Goal: Use online tool/utility: Utilize a website feature to perform a specific function

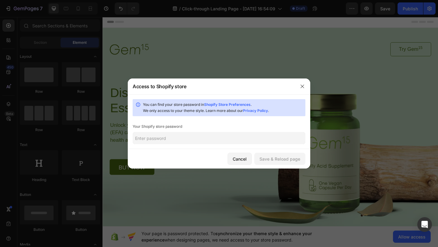
click at [290, 137] on input "text" at bounding box center [219, 138] width 173 height 12
type input "karaki"
click at [302, 163] on button "Save & Reload page" at bounding box center [279, 159] width 51 height 12
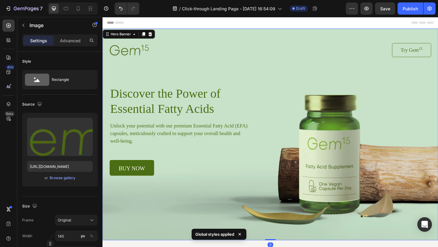
click at [254, 35] on div "Image Try Gem 15 Button Row Discover the Power of Essential Fatty Acids Heading…" at bounding box center [284, 109] width 365 height 160
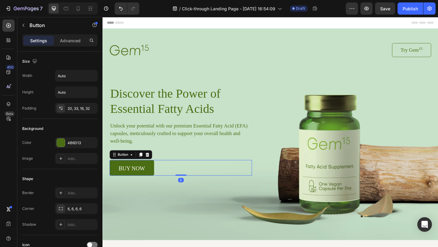
click at [149, 179] on link "buy now" at bounding box center [134, 180] width 48 height 17
click at [62, 142] on div at bounding box center [61, 143] width 8 height 8
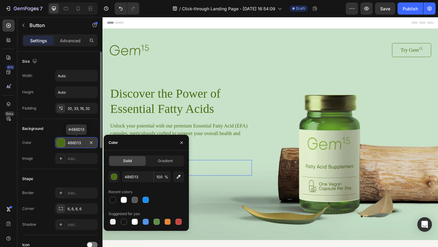
click at [62, 142] on div at bounding box center [61, 143] width 8 height 8
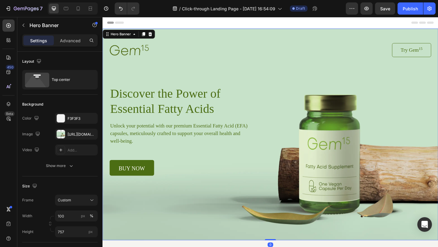
click at [165, 206] on div "Background Image" at bounding box center [284, 144] width 365 height 230
click at [328, 165] on div "Image Try Gem 15 Button Row Discover the Power of Essential Fatty Acids Heading…" at bounding box center [285, 117] width 350 height 144
click at [258, 223] on div "Background Image" at bounding box center [284, 144] width 365 height 230
click at [203, 230] on div "Background Image" at bounding box center [284, 144] width 365 height 230
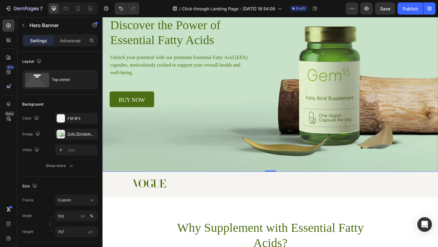
scroll to position [28, 0]
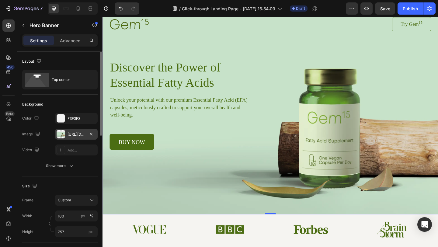
click at [82, 129] on div "[URL][DOMAIN_NAME]" at bounding box center [76, 134] width 43 height 11
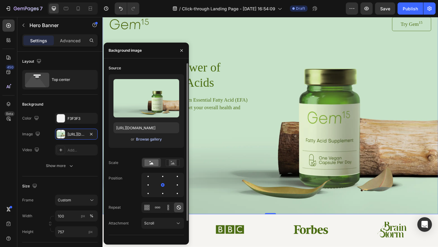
click at [146, 139] on div "Browse gallery" at bounding box center [149, 138] width 26 height 5
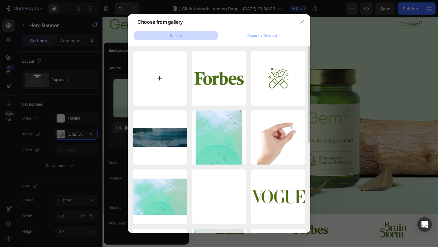
click at [154, 88] on input "file" at bounding box center [160, 78] width 54 height 54
type input "C:\fakepath\EMXN1y8qSQoGdXBsb2FkEg55bGFiLXN0dW50LXNncBova2xpbmcvZG93bmxvYWQvTWp…"
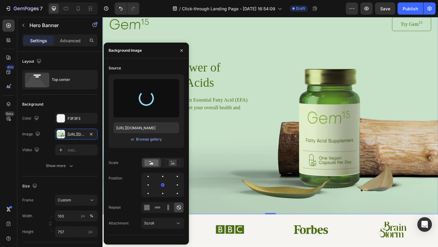
type input "[URL][DOMAIN_NAME]"
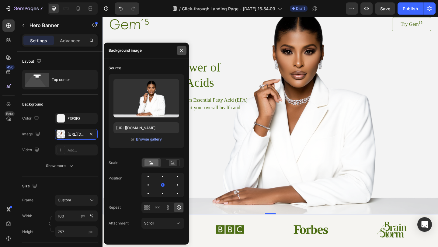
click at [179, 50] on icon "button" at bounding box center [181, 50] width 5 height 5
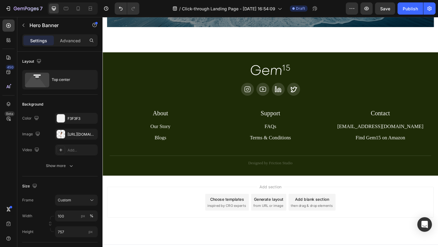
scroll to position [1577, 0]
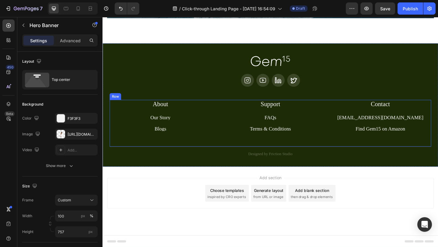
click at [240, 152] on div "About Heading Our Story Button Blogs Button Row Support Heading FAQs Button Ter…" at bounding box center [285, 132] width 350 height 51
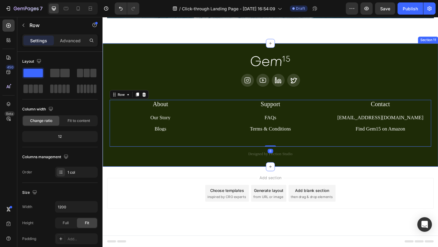
click at [218, 93] on div "Image Icon Icon Icon Icon Row About Accordion Support Accordion Contact Accordi…" at bounding box center [285, 114] width 350 height 110
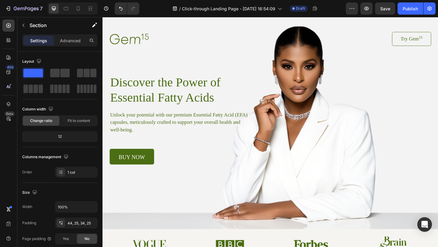
scroll to position [0, 0]
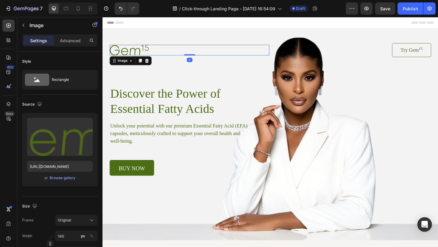
click at [135, 47] on img at bounding box center [131, 52] width 43 height 11
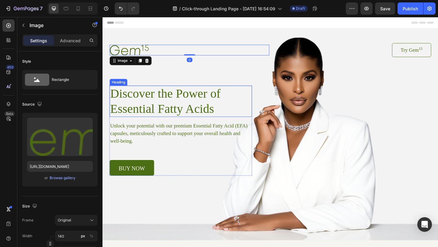
click at [146, 100] on h1 "Discover the Power of Essential Fatty Acids" at bounding box center [187, 109] width 155 height 34
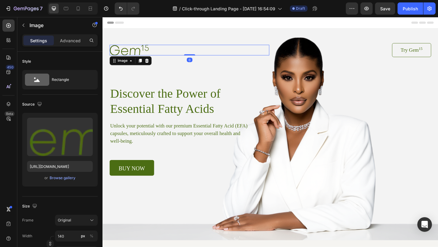
click at [130, 48] on img at bounding box center [131, 52] width 43 height 11
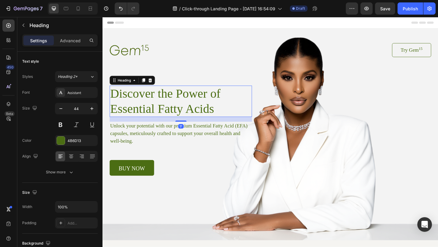
click at [154, 117] on h1 "Discover the Power of Essential Fatty Acids" at bounding box center [187, 109] width 155 height 34
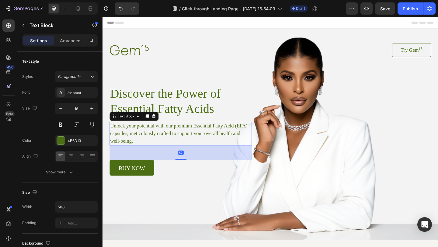
click at [150, 142] on p "Unlock your potential with our premium Essential Fatty Acid (EFA) capsules, met…" at bounding box center [187, 143] width 153 height 25
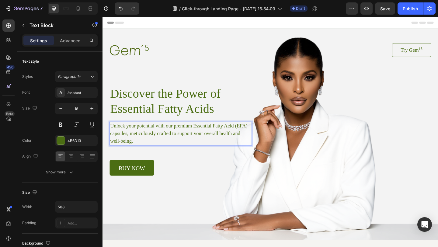
click at [147, 142] on p "Unlock your potential with our premium Essential Fatty Acid (EFA) capsules, met…" at bounding box center [187, 143] width 153 height 25
click at [184, 168] on div "Discover the Power of Essential Fatty Acids Heading Unlock your potential with …" at bounding box center [187, 141] width 155 height 98
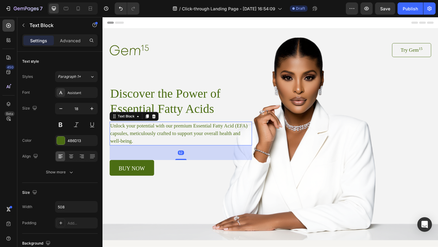
click at [181, 144] on p "Unlock your potential with our premium Essential Fatty Acid (EFA) capsules, met…" at bounding box center [187, 143] width 153 height 25
click at [150, 124] on icon at bounding box center [150, 125] width 3 height 4
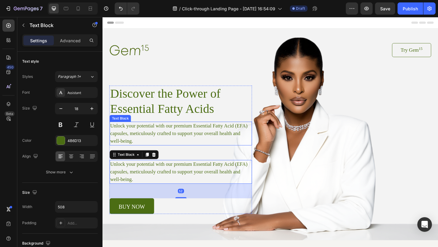
click at [178, 142] on p "Unlock your potential with our premium Essential Fatty Acid (EFA) capsules, met…" at bounding box center [187, 143] width 153 height 25
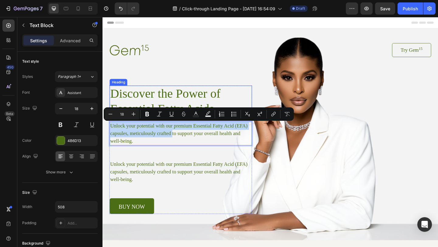
drag, startPoint x: 178, startPoint y: 142, endPoint x: 171, endPoint y: 110, distance: 32.6
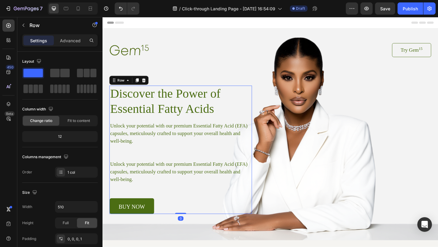
click at [175, 165] on div "Discover the Power of Essential Fatty Acids Heading Unlock your potential with …" at bounding box center [187, 162] width 155 height 140
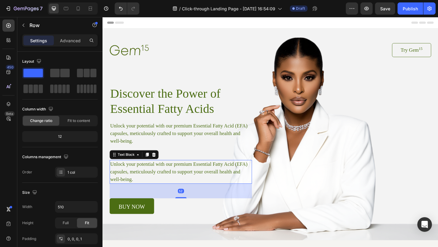
click at [178, 184] on p "Unlock your potential with our premium Essential Fatty Acid (EFA) capsules, met…" at bounding box center [187, 185] width 153 height 25
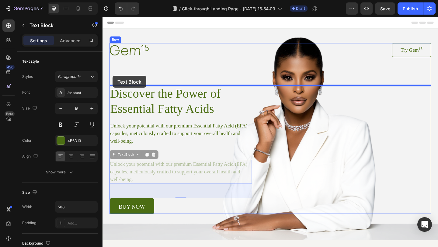
drag, startPoint x: 116, startPoint y: 168, endPoint x: 113, endPoint y: 82, distance: 86.4
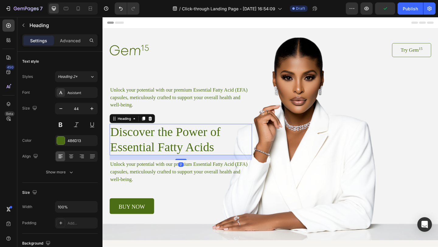
click at [136, 148] on h1 "Discover the Power of Essential Fatty Acids" at bounding box center [187, 150] width 155 height 34
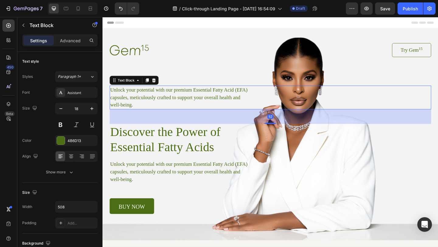
click at [160, 103] on p "Unlock your potential with our premium Essential Fatty Acid (EFA) capsules, met…" at bounding box center [187, 104] width 153 height 25
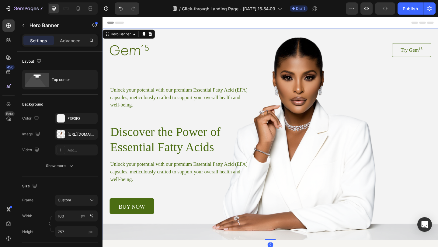
click at [199, 43] on div "Image Try Gem 15 Button Row Unlock your potential with our premium Essential Fa…" at bounding box center [284, 130] width 365 height 202
click at [60, 120] on div at bounding box center [61, 118] width 8 height 8
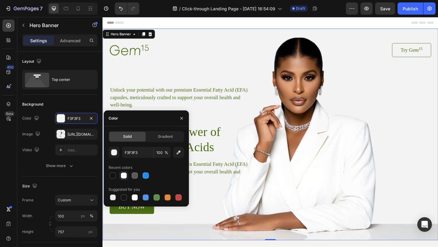
click at [125, 175] on div at bounding box center [124, 175] width 6 height 6
type input "FFFFFF"
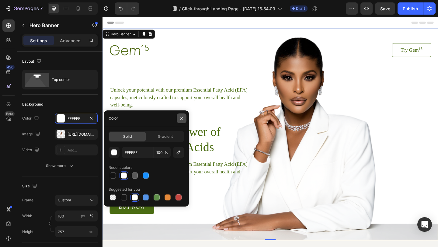
click at [182, 116] on icon "button" at bounding box center [181, 118] width 5 height 5
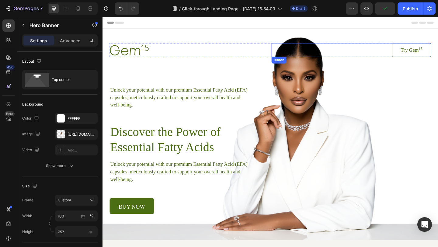
click at [426, 55] on link "Try Gem 15" at bounding box center [438, 52] width 43 height 15
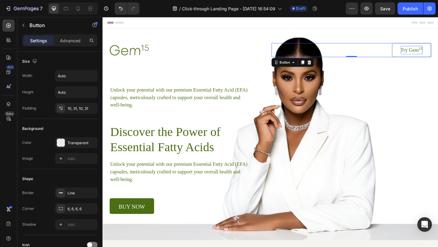
click at [437, 54] on p "Try Gem 15" at bounding box center [439, 52] width 24 height 9
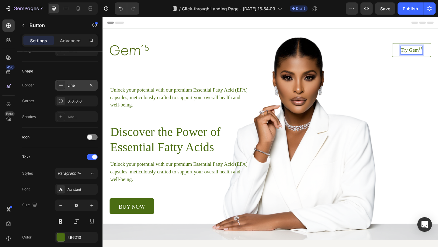
scroll to position [255, 0]
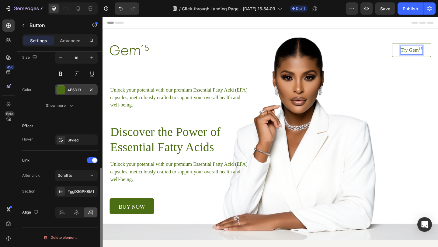
click at [61, 88] on div at bounding box center [61, 90] width 8 height 8
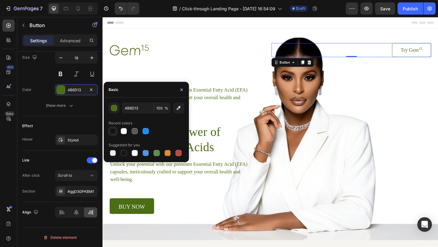
click at [113, 132] on div at bounding box center [113, 131] width 6 height 6
type input "121212"
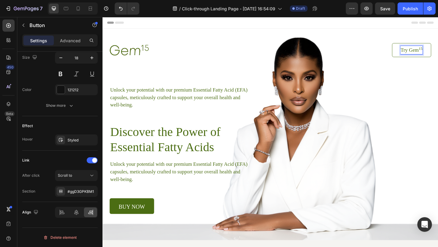
click at [434, 53] on p "Try Gem 15" at bounding box center [439, 52] width 24 height 9
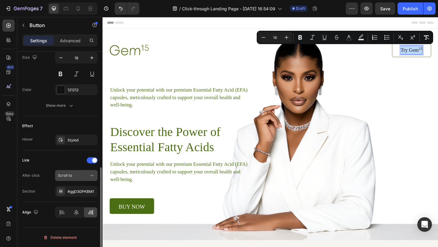
scroll to position [255, 0]
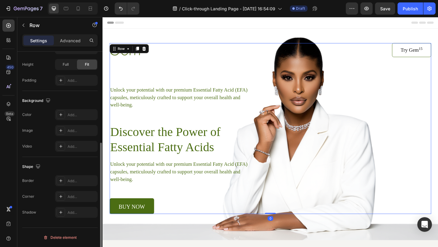
click at [423, 61] on div "Image Try Gem 15 Button Row Unlock your potential with our premium Essential Fa…" at bounding box center [285, 138] width 350 height 186
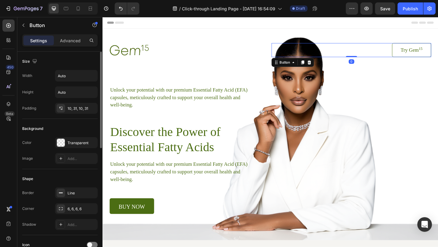
click at [423, 60] on link "Try Gem 15" at bounding box center [438, 52] width 43 height 15
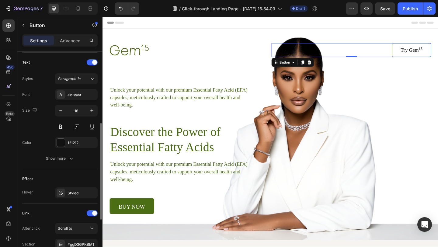
scroll to position [84, 0]
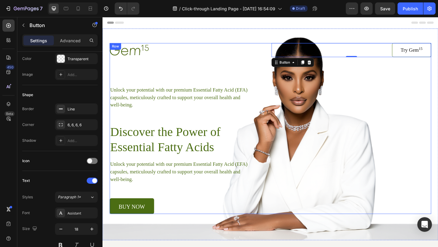
click at [433, 74] on div "Image Try Gem 15 Button 0 Row Unlock your potential with our premium Essential …" at bounding box center [285, 138] width 350 height 186
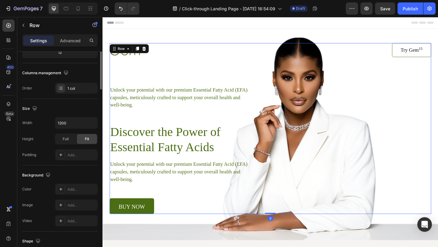
scroll to position [0, 0]
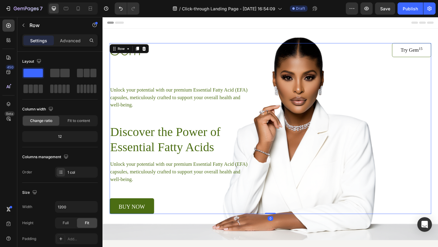
click at [423, 76] on div "Image Try Gem 15 Button Row Unlock your potential with our premium Essential Fa…" at bounding box center [285, 138] width 350 height 186
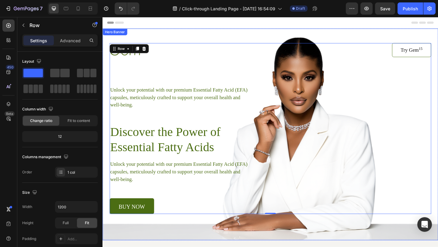
click at [406, 40] on div "Image Try Gem 15 Button Row Unlock your potential with our premium Essential Fa…" at bounding box center [284, 130] width 365 height 202
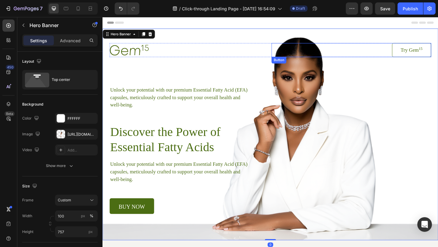
click at [428, 59] on link "Try Gem 15" at bounding box center [438, 52] width 43 height 15
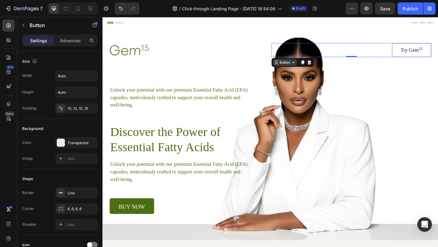
click at [311, 67] on icon at bounding box center [309, 66] width 5 height 5
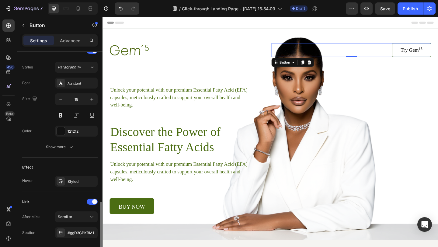
scroll to position [255, 0]
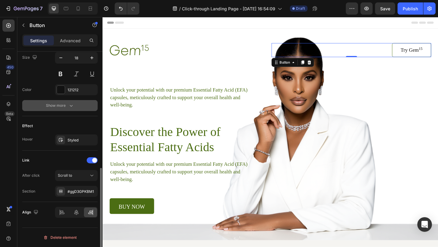
click at [70, 105] on icon "button" at bounding box center [71, 105] width 6 height 6
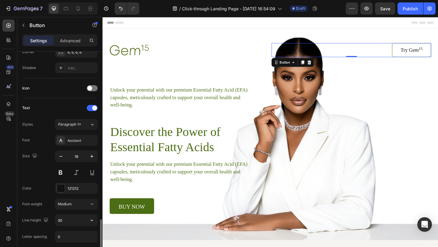
scroll to position [0, 0]
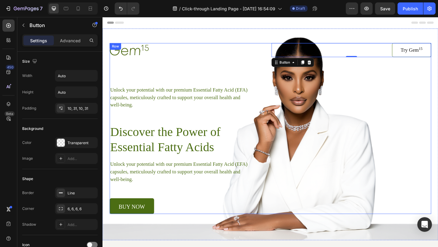
click at [412, 135] on div "Image Try Gem 15 Button 0 Row Unlock your potential with our premium Essential …" at bounding box center [285, 138] width 350 height 186
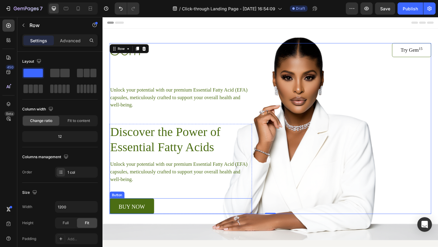
click at [154, 223] on link "buy now" at bounding box center [134, 222] width 48 height 17
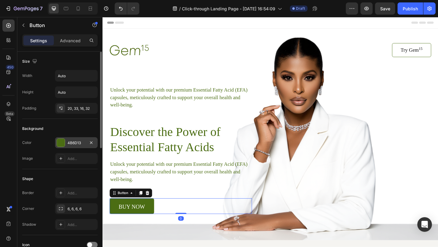
click at [61, 141] on div at bounding box center [61, 143] width 8 height 8
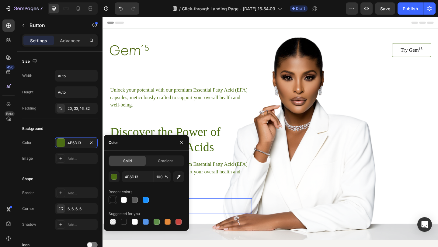
click at [112, 200] on div at bounding box center [113, 200] width 6 height 6
type input "121212"
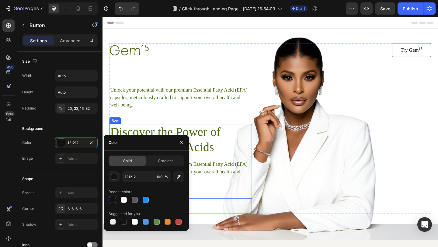
click at [223, 200] on div "Discover the Power of Essential Fatty Acids Heading Unlock your potential with …" at bounding box center [187, 182] width 155 height 98
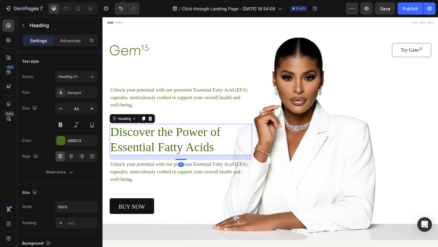
click at [190, 159] on h1 "Discover the Power of Essential Fatty Acids" at bounding box center [187, 150] width 155 height 34
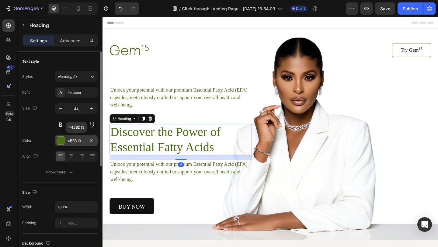
click at [63, 138] on div at bounding box center [61, 140] width 8 height 8
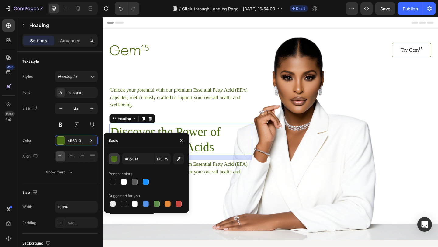
click at [113, 159] on div "button" at bounding box center [114, 159] width 6 height 6
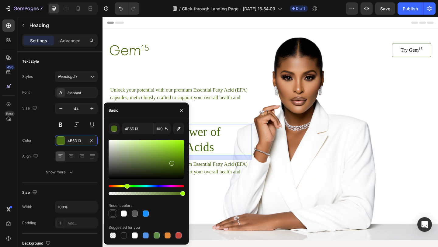
click at [112, 211] on div at bounding box center [113, 213] width 6 height 6
type input "121212"
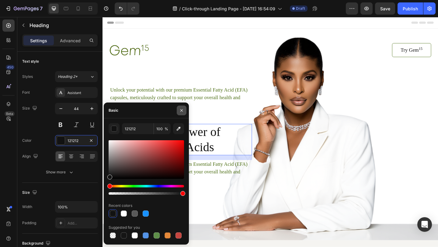
click at [183, 108] on icon "button" at bounding box center [181, 110] width 5 height 5
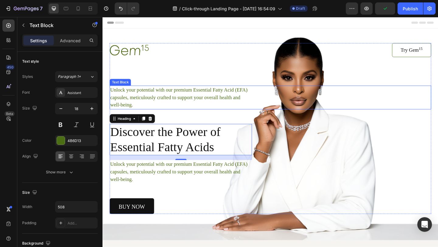
click at [191, 101] on p "Unlock your potential with our premium Essential Fatty Acid (EFA) capsules, met…" at bounding box center [187, 104] width 153 height 25
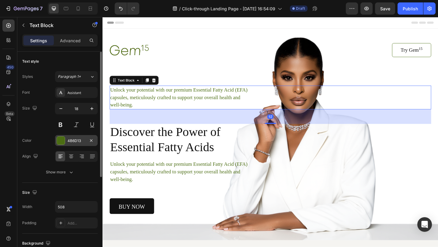
click at [62, 143] on div at bounding box center [61, 140] width 8 height 8
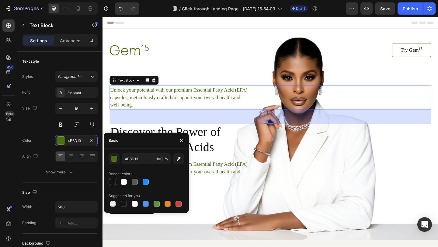
click at [111, 180] on div at bounding box center [113, 182] width 6 height 6
type input "121212"
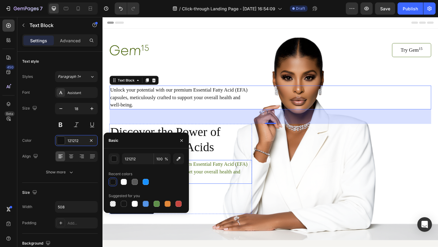
click at [229, 175] on p "Unlock your potential with our premium Essential Fatty Acid (EFA) capsules, met…" at bounding box center [187, 185] width 153 height 25
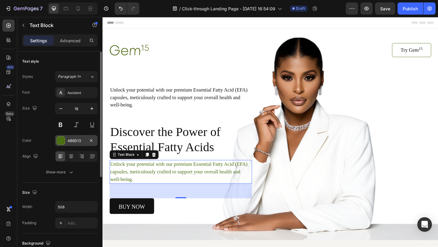
click at [59, 142] on div at bounding box center [61, 140] width 8 height 8
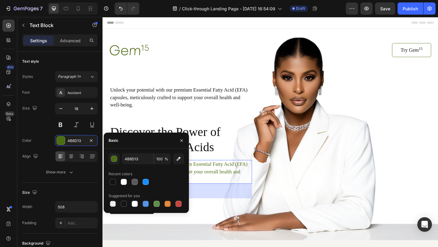
click at [113, 177] on div "Recent colors" at bounding box center [146, 174] width 75 height 10
click at [113, 181] on div at bounding box center [113, 182] width 6 height 6
type input "121212"
click at [185, 140] on button "button" at bounding box center [182, 141] width 10 height 10
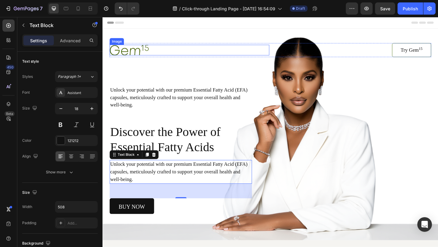
click at [137, 50] on img at bounding box center [131, 52] width 43 height 11
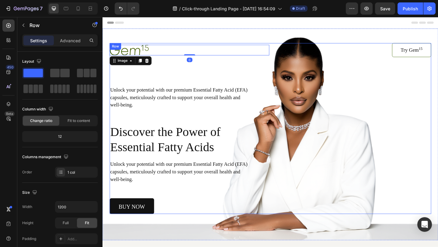
click at [356, 81] on div "Image 0 Try Gem 15 Button Row Unlock your potential with our premium Essential …" at bounding box center [285, 138] width 350 height 186
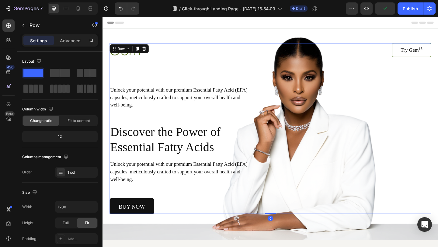
click at [437, 65] on div "Image Try Gem 15 Button Row Unlock your potential with our premium Essential Fa…" at bounding box center [285, 138] width 350 height 186
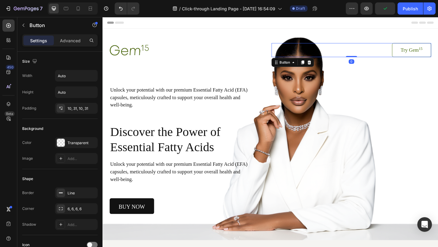
click at [437, 58] on link "Try Gem 15" at bounding box center [438, 52] width 43 height 15
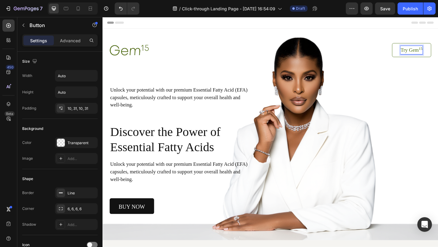
click at [421, 57] on link "Try Gem 15" at bounding box center [438, 52] width 43 height 15
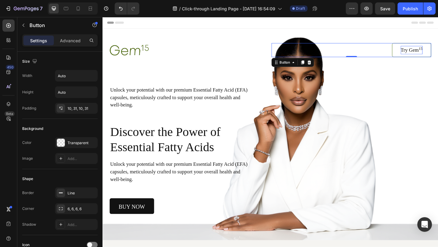
click at [434, 52] on p "Try Gem 15" at bounding box center [439, 52] width 24 height 9
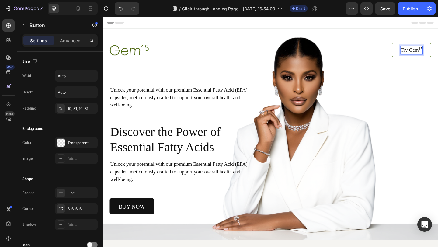
click at [434, 52] on p "Try Gem 15" at bounding box center [439, 52] width 24 height 9
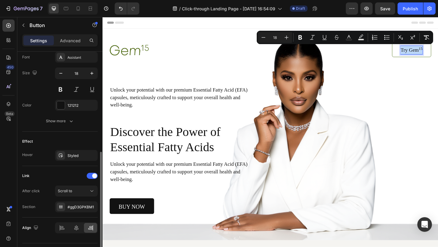
scroll to position [255, 0]
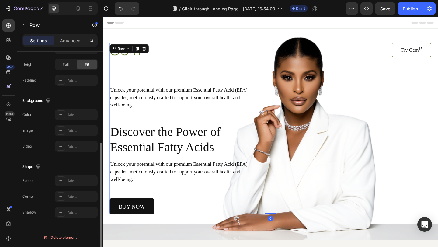
click at [385, 67] on div "Image Try Gem 15 Button Row Unlock your potential with our premium Essential Fa…" at bounding box center [285, 138] width 350 height 186
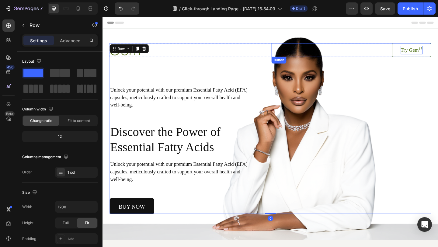
click at [435, 54] on p "Try Gem 15" at bounding box center [439, 52] width 24 height 9
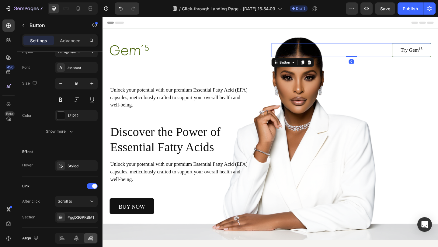
scroll to position [255, 0]
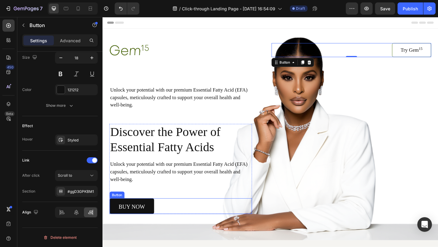
click at [191, 220] on div "buy now Button" at bounding box center [187, 222] width 155 height 17
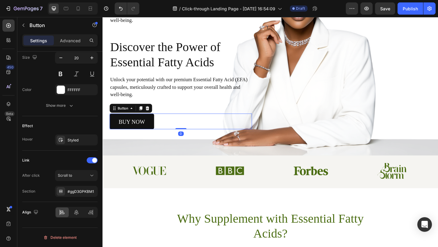
scroll to position [95, 0]
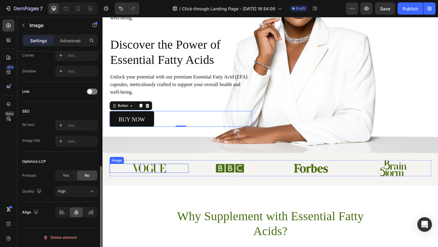
click at [166, 178] on img at bounding box center [152, 181] width 37 height 10
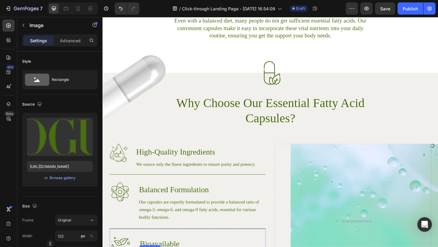
scroll to position [342, 0]
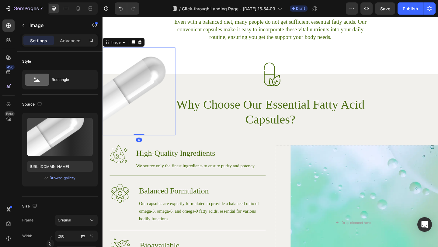
click at [132, 100] on img at bounding box center [141, 97] width 79 height 95
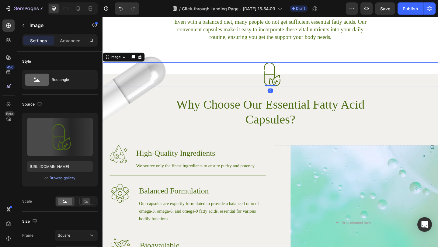
click at [283, 83] on img at bounding box center [285, 79] width 26 height 26
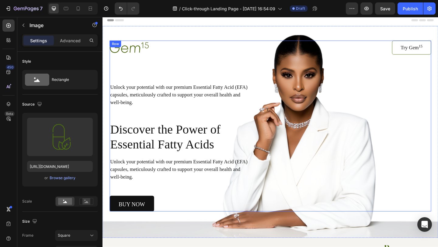
scroll to position [0, 0]
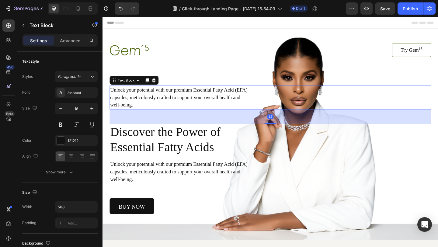
click at [125, 104] on p "Unlock your potential with our premium Essential Fatty Acid (EFA) capsules, met…" at bounding box center [187, 104] width 153 height 25
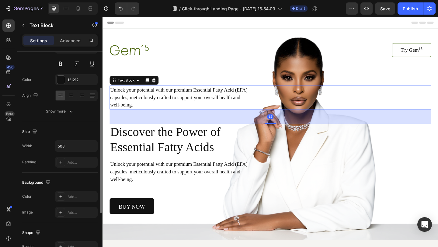
scroll to position [148, 0]
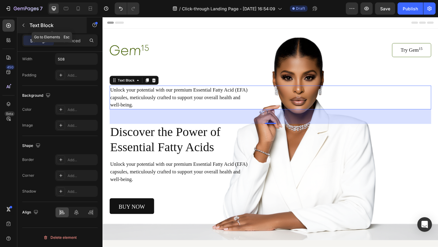
click at [26, 28] on button "button" at bounding box center [24, 25] width 10 height 10
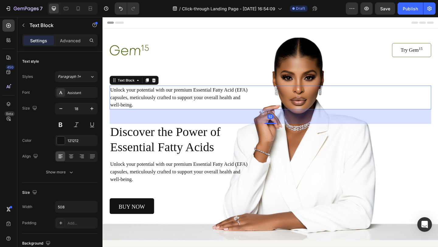
click at [136, 97] on p "Unlock your potential with our premium Essential Fatty Acid (EFA) capsules, met…" at bounding box center [187, 104] width 153 height 25
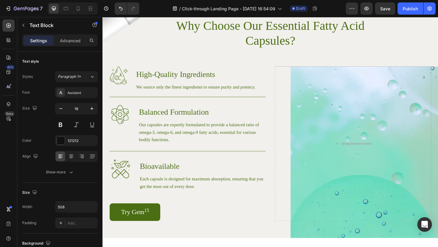
scroll to position [424, 0]
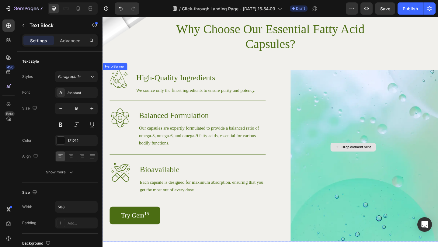
click at [385, 162] on div "Drop element here" at bounding box center [374, 159] width 49 height 10
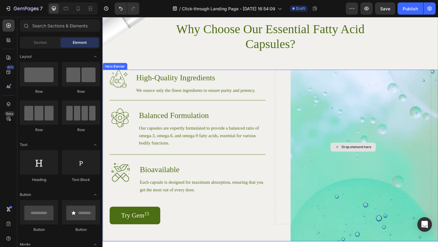
click at [371, 160] on div "Drop element here" at bounding box center [378, 158] width 32 height 5
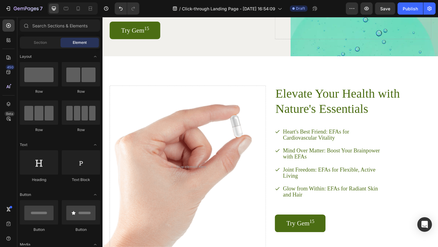
scroll to position [649, 0]
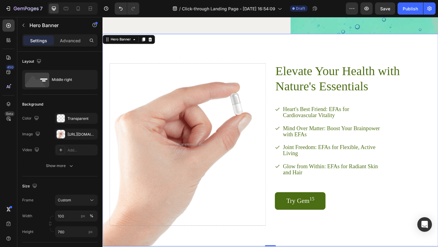
click at [423, 196] on div "Elevate Your Health with Nature's Essentials Heading Heart's Best Friend: EFAs …" at bounding box center [375, 155] width 170 height 177
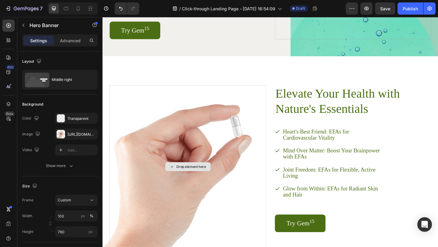
scroll to position [625, 0]
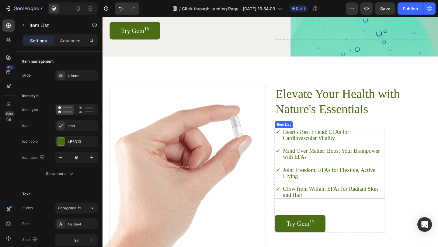
click at [292, 207] on div "Glow from Within: EFAs for Radiant Skin and Hair" at bounding box center [350, 206] width 120 height 15
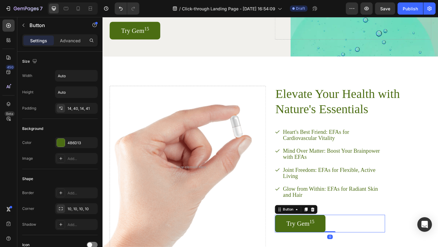
click at [297, 244] on link "Try Gem 15" at bounding box center [317, 241] width 55 height 19
click at [62, 145] on div at bounding box center [61, 143] width 8 height 8
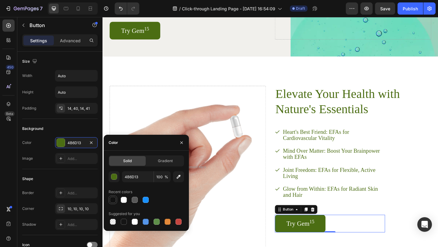
click at [115, 199] on div at bounding box center [113, 200] width 6 height 6
type input "121212"
click at [317, 240] on p "Try Gem 15" at bounding box center [317, 241] width 30 height 11
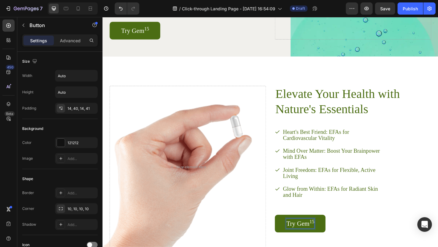
click at [317, 240] on p "Try Gem 15" at bounding box center [317, 241] width 30 height 11
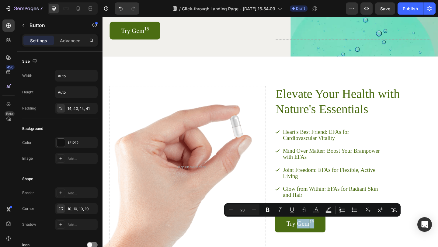
click at [299, 243] on link "Try Gem 15" at bounding box center [317, 241] width 55 height 19
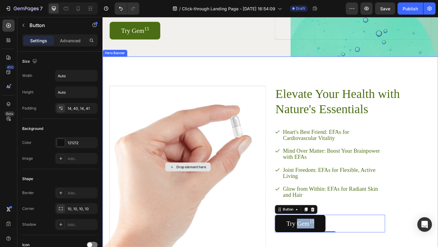
click at [275, 207] on div "Drop element here" at bounding box center [195, 180] width 170 height 177
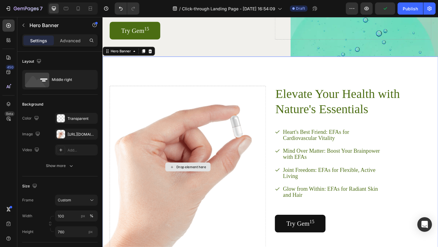
click at [259, 221] on div "Drop element here" at bounding box center [195, 180] width 170 height 177
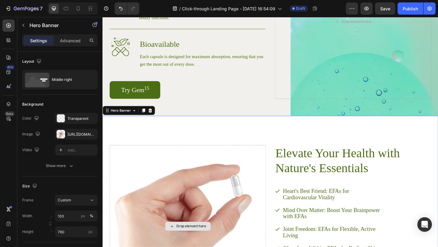
scroll to position [550, 0]
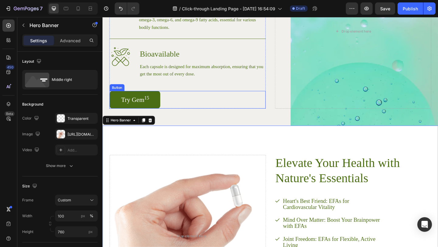
click at [157, 111] on link "Try Gem 15" at bounding box center [137, 106] width 55 height 19
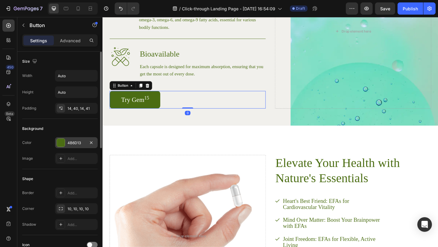
click at [62, 142] on div at bounding box center [61, 143] width 8 height 8
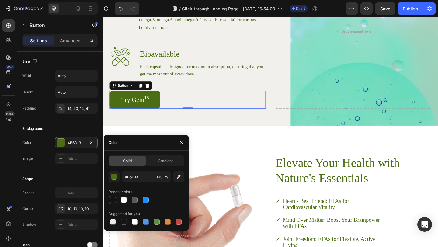
click at [112, 199] on div at bounding box center [113, 200] width 6 height 6
type input "121212"
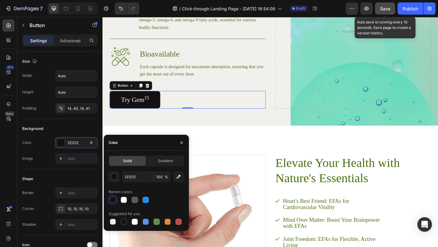
click at [378, 11] on button "Save" at bounding box center [385, 8] width 20 height 12
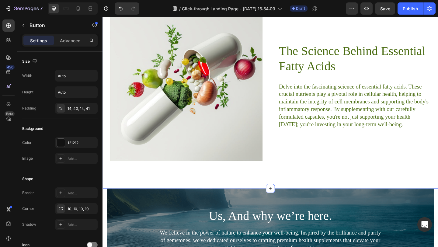
scroll to position [1266, 0]
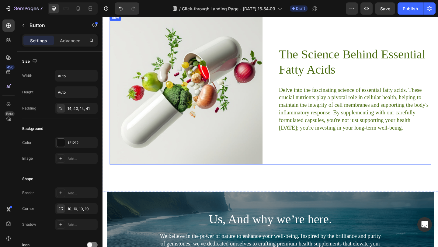
click at [397, 171] on div "The Science Behind Essential Fatty Acids Heading Delve into the fascinating sci…" at bounding box center [377, 95] width 166 height 163
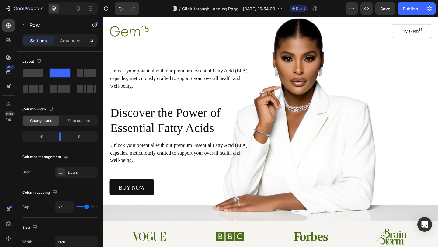
scroll to position [0, 0]
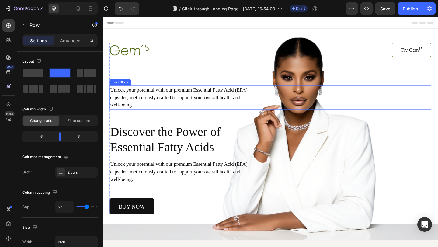
click at [143, 105] on p "Unlock your potential with our premium Essential Fatty Acid (EFA) capsules, met…" at bounding box center [187, 104] width 153 height 25
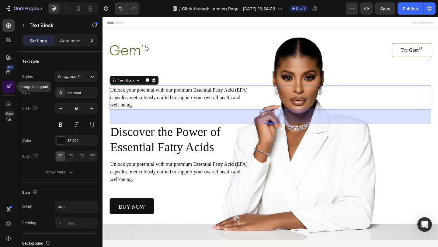
click at [6, 85] on icon at bounding box center [8, 87] width 6 height 6
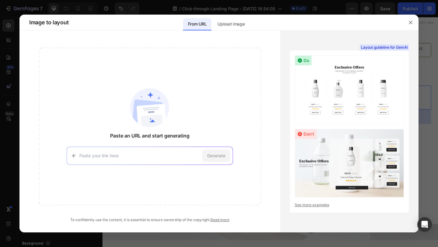
click at [133, 159] on div "Generate" at bounding box center [150, 156] width 166 height 18
click at [240, 26] on p "Upload image" at bounding box center [230, 23] width 27 height 7
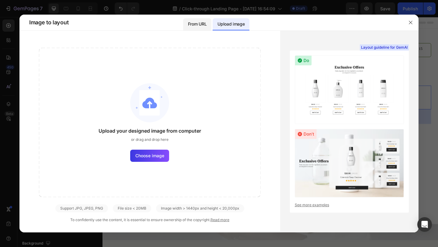
click at [204, 23] on p "From URL" at bounding box center [197, 23] width 19 height 7
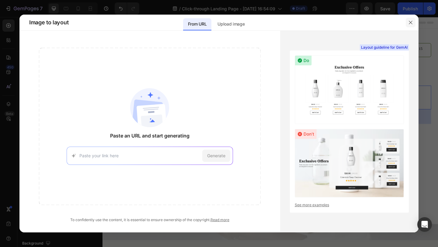
drag, startPoint x: 412, startPoint y: 20, endPoint x: 337, endPoint y: 3, distance: 77.2
click at [412, 20] on button "button" at bounding box center [411, 23] width 10 height 10
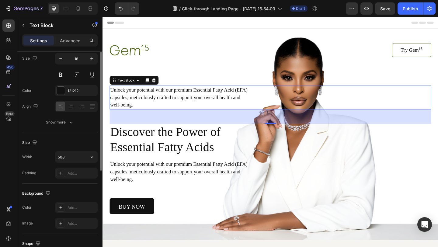
scroll to position [51, 0]
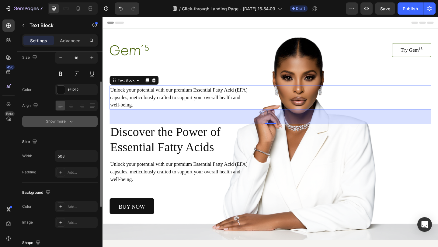
click at [69, 118] on icon "button" at bounding box center [71, 121] width 6 height 6
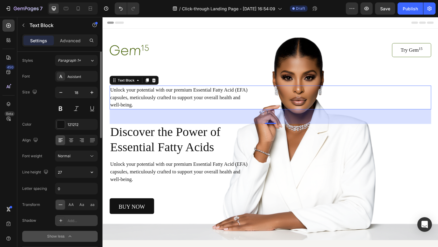
scroll to position [0, 0]
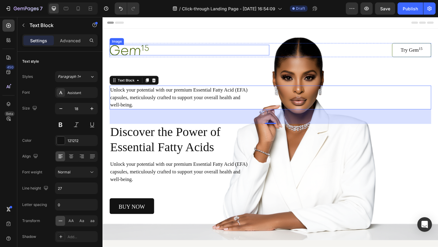
click at [237, 54] on div at bounding box center [197, 52] width 174 height 11
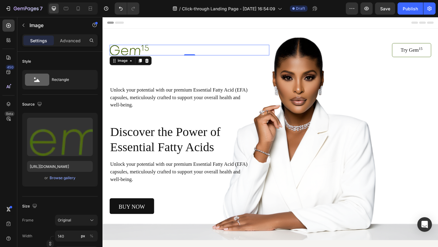
click at [164, 54] on div at bounding box center [197, 52] width 174 height 11
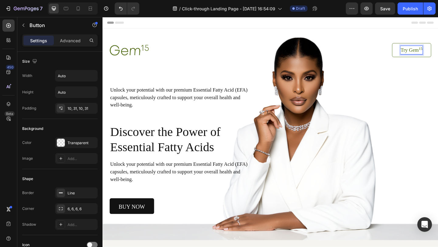
click at [437, 51] on p "Try Gem 15" at bounding box center [439, 52] width 24 height 9
click at [437, 52] on p "Try Gem 15" at bounding box center [439, 52] width 24 height 9
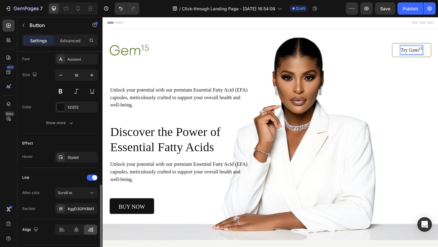
scroll to position [255, 0]
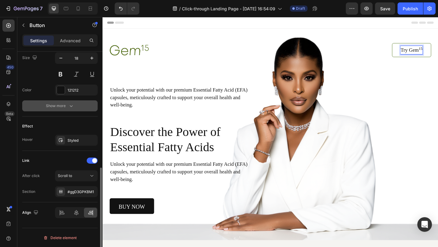
click at [69, 106] on icon "button" at bounding box center [71, 106] width 6 height 6
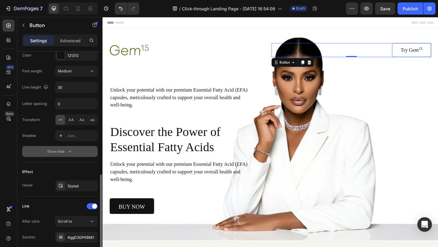
scroll to position [335, 0]
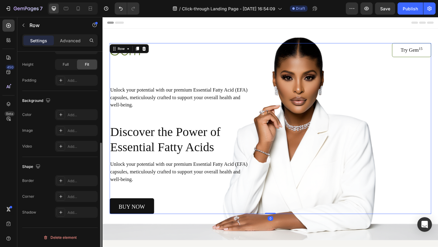
click at [417, 65] on div "Image Try Gem 15 Button Row Unlock your potential with our premium Essential Fa…" at bounding box center [285, 138] width 350 height 186
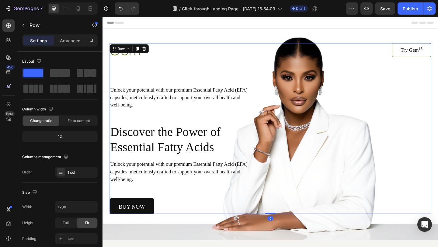
click at [437, 121] on div "Image Try Gem 15 Button Row Unlock your potential with our premium Essential Fa…" at bounding box center [285, 138] width 350 height 186
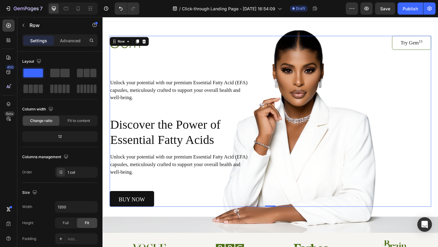
scroll to position [5, 0]
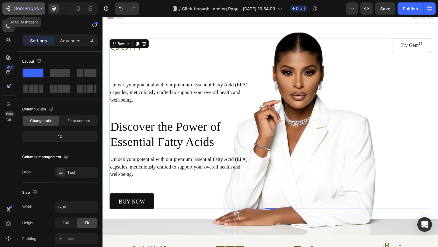
click at [8, 7] on icon "button" at bounding box center [8, 8] width 6 height 6
